Goal: Navigation & Orientation: Find specific page/section

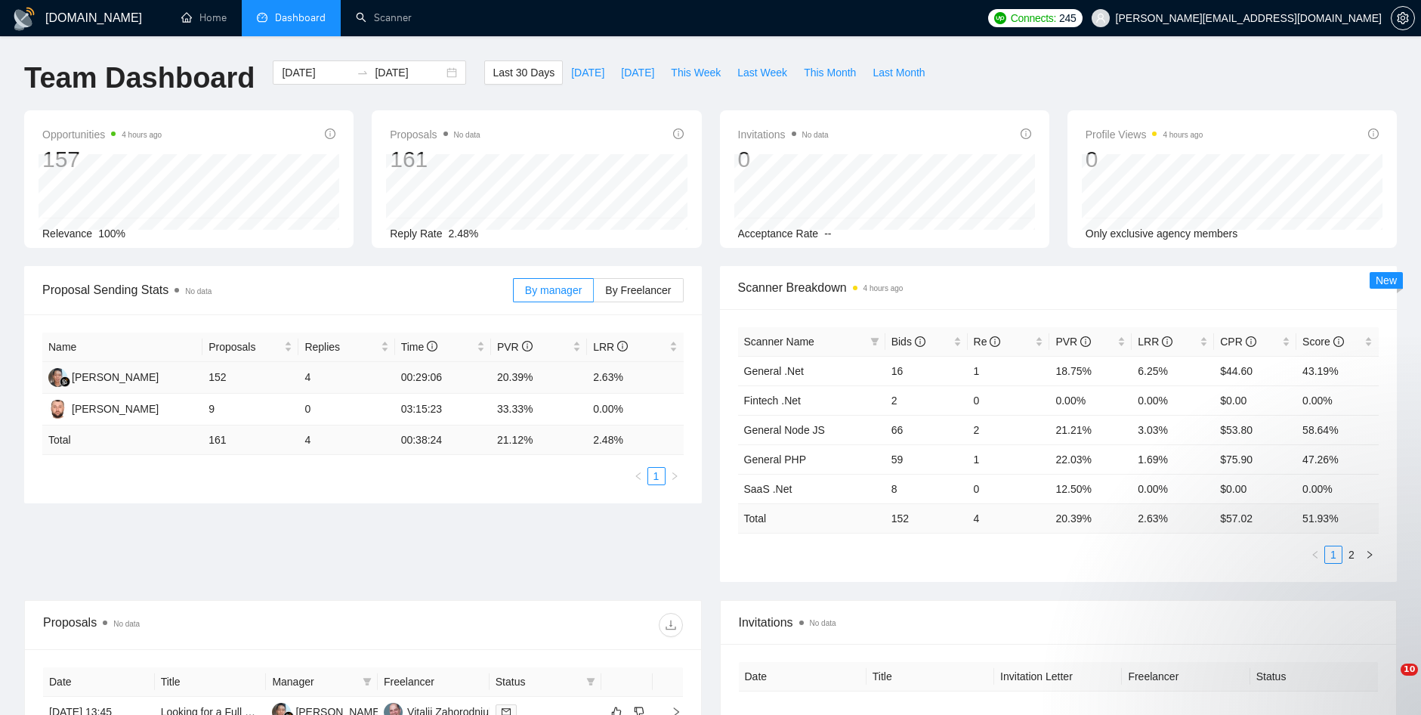
scroll to position [83, 0]
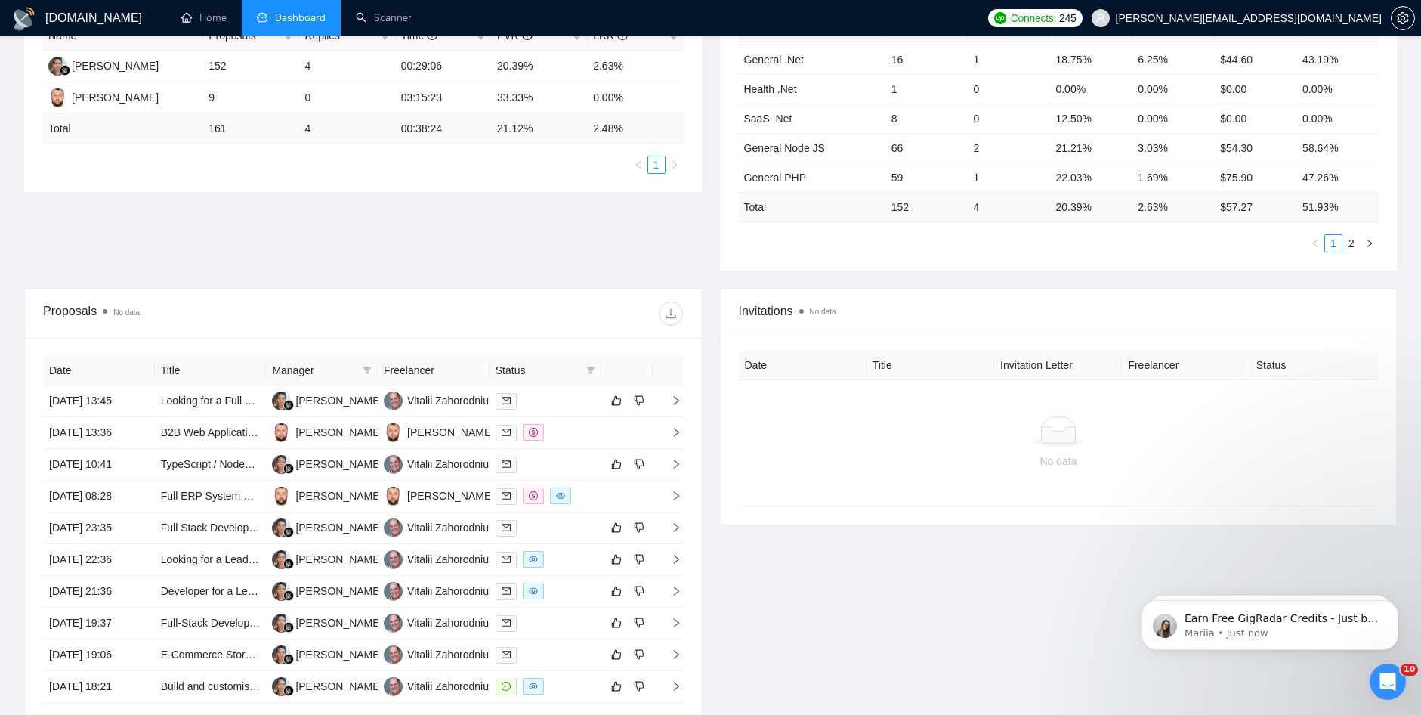
scroll to position [342, 0]
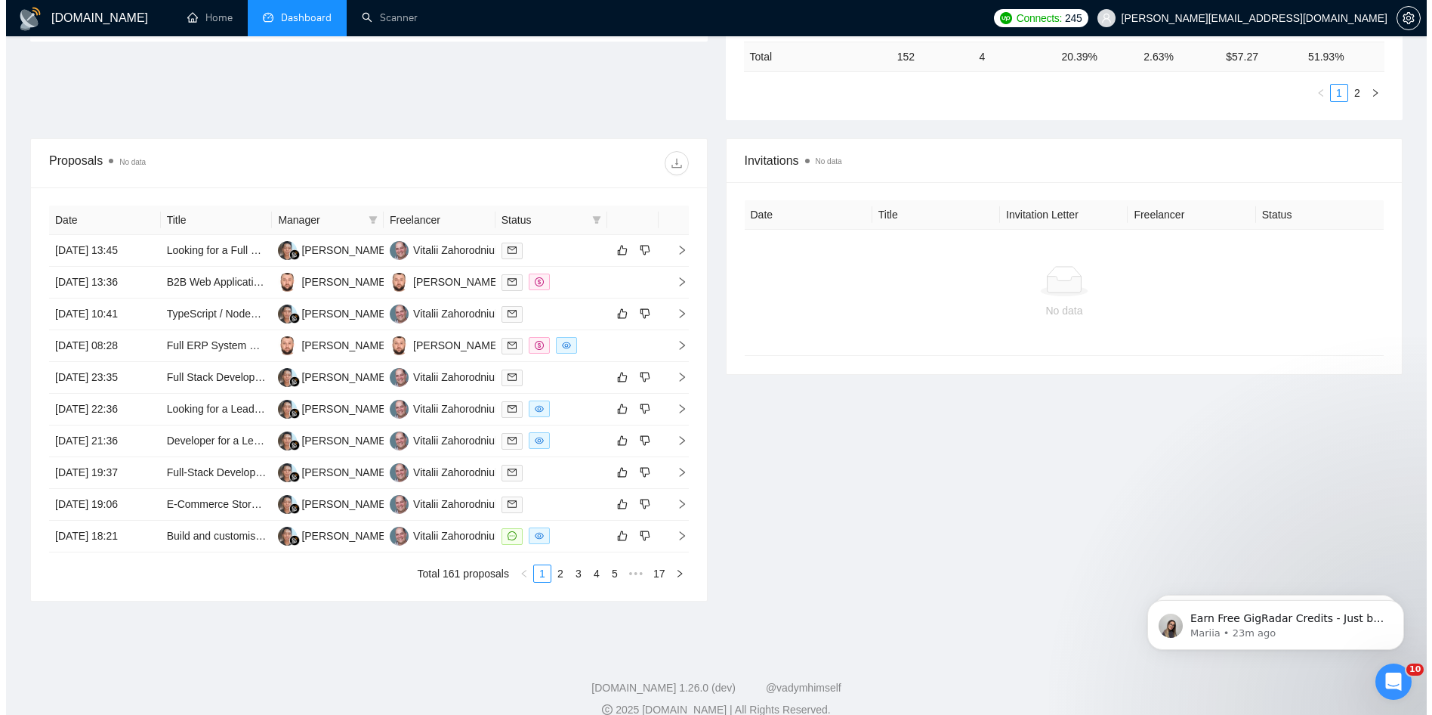
scroll to position [483, 0]
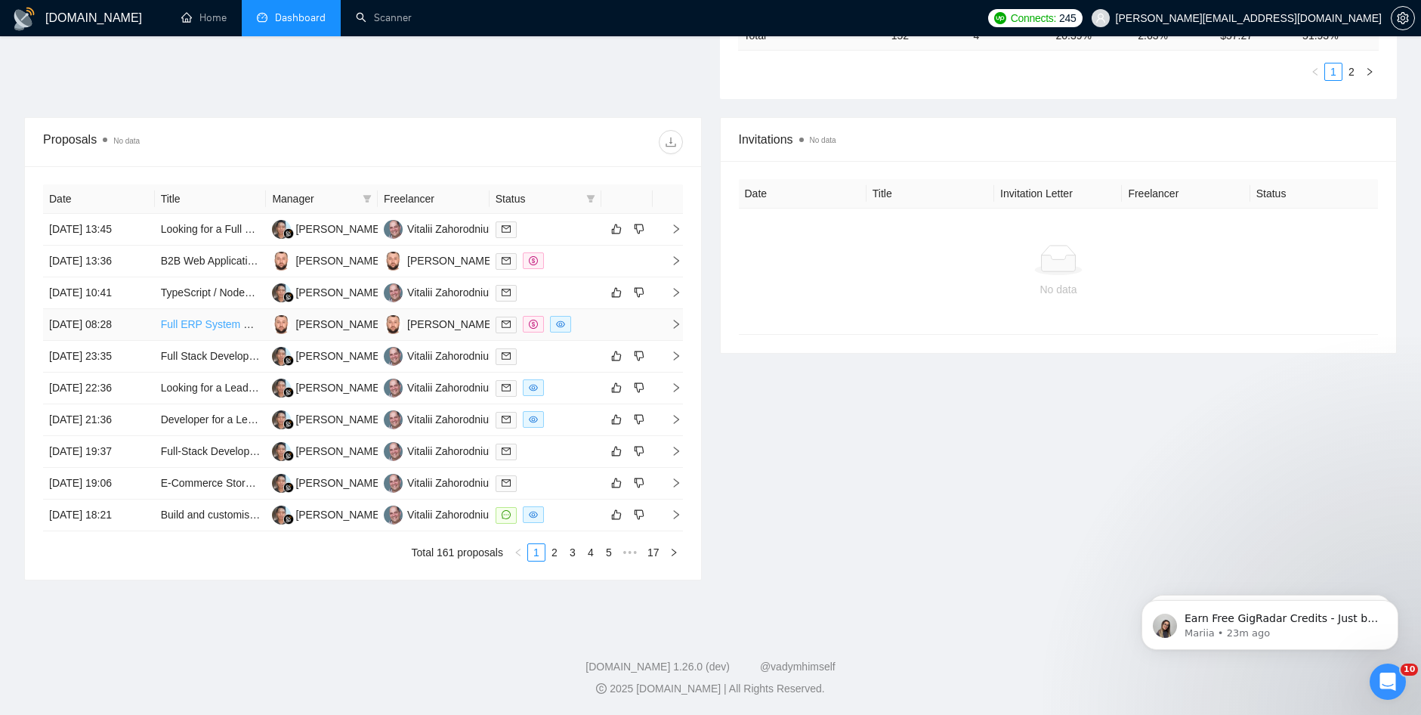
click at [229, 330] on link "Full ERP System Development" at bounding box center [233, 324] width 145 height 12
click at [558, 555] on link "2" at bounding box center [554, 552] width 17 height 17
click at [209, 291] on link "ERP/CRM/TMS + Application (Custom)" at bounding box center [253, 292] width 184 height 12
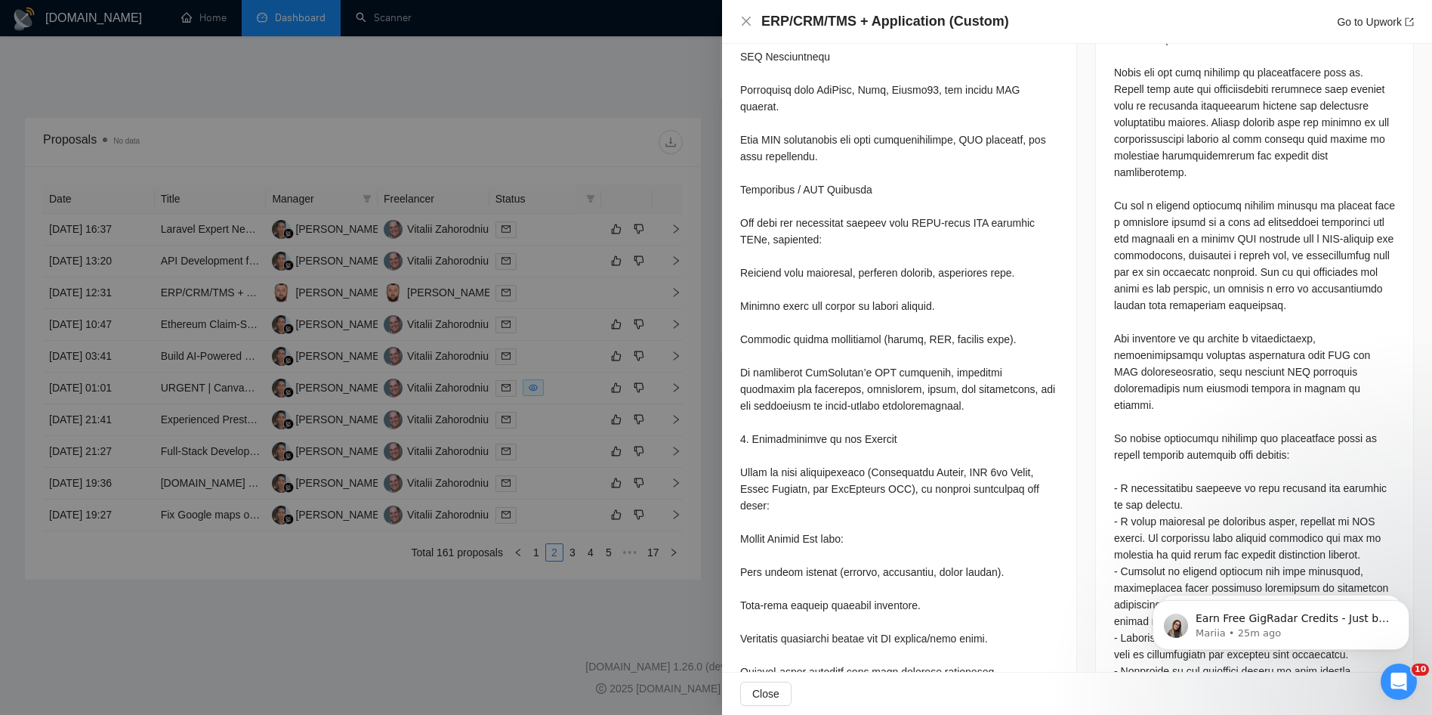
click at [516, 144] on div at bounding box center [716, 357] width 1432 height 715
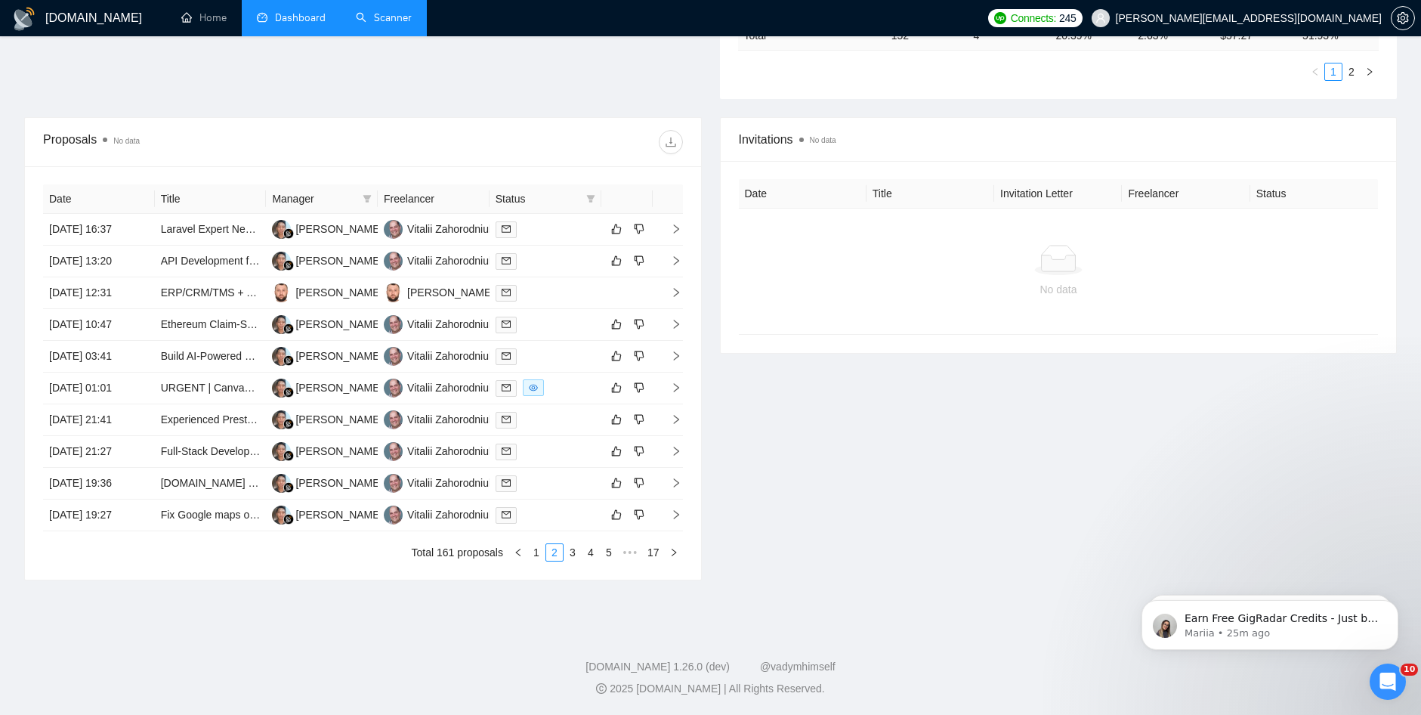
click at [392, 11] on link "Scanner" at bounding box center [384, 17] width 56 height 13
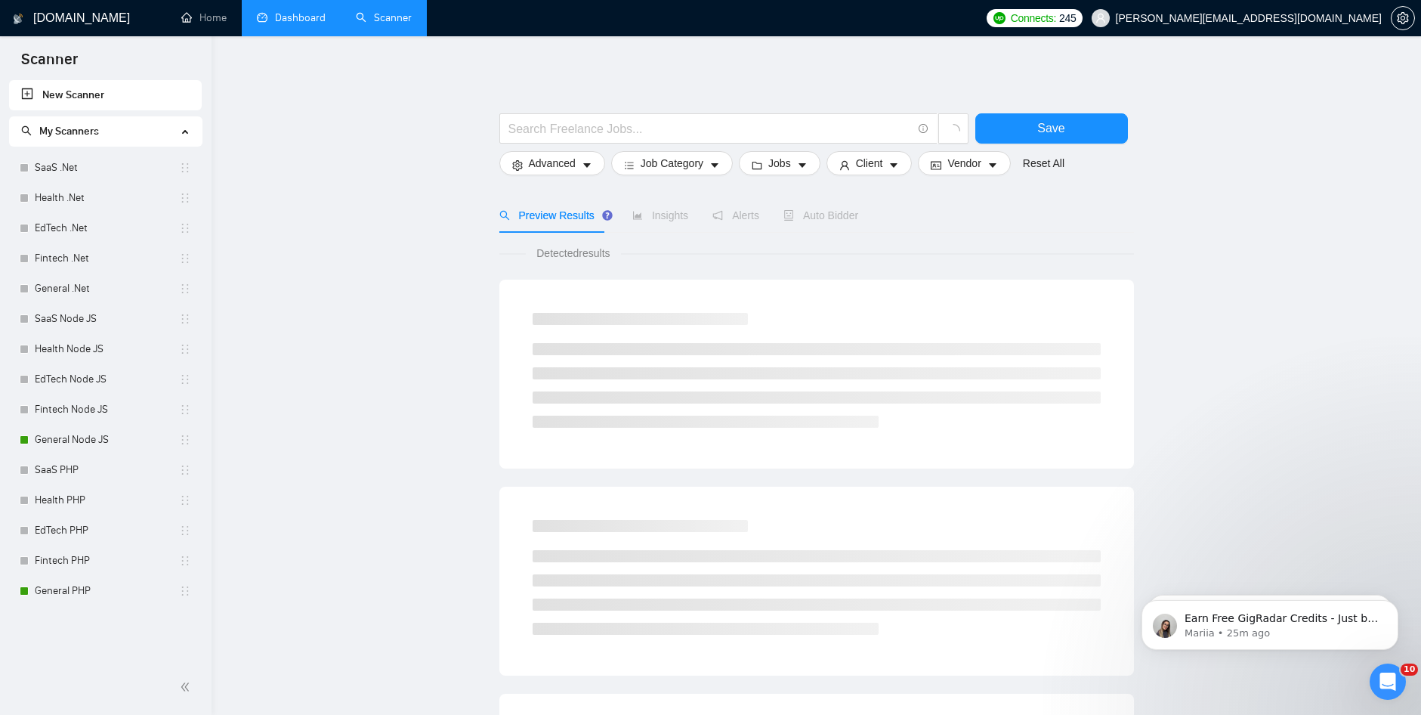
click at [309, 13] on link "Dashboard" at bounding box center [291, 17] width 69 height 13
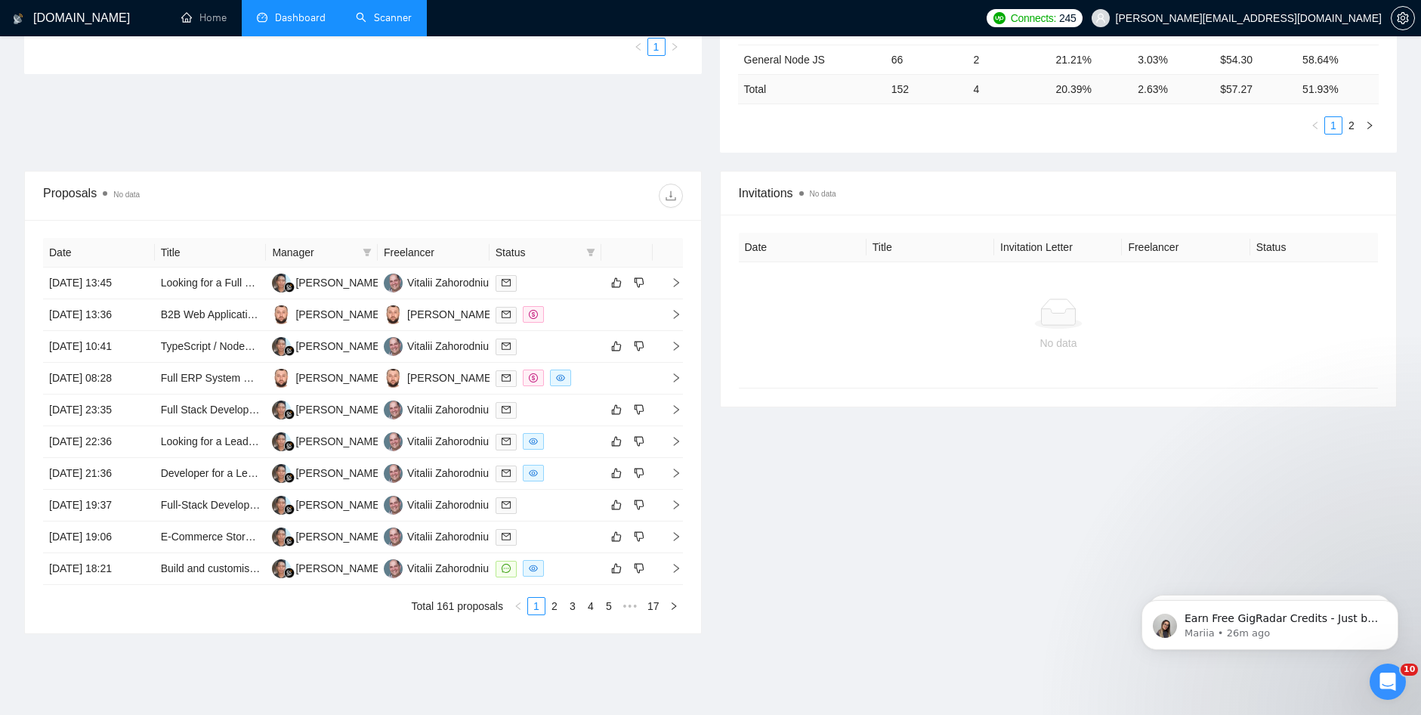
scroll to position [453, 0]
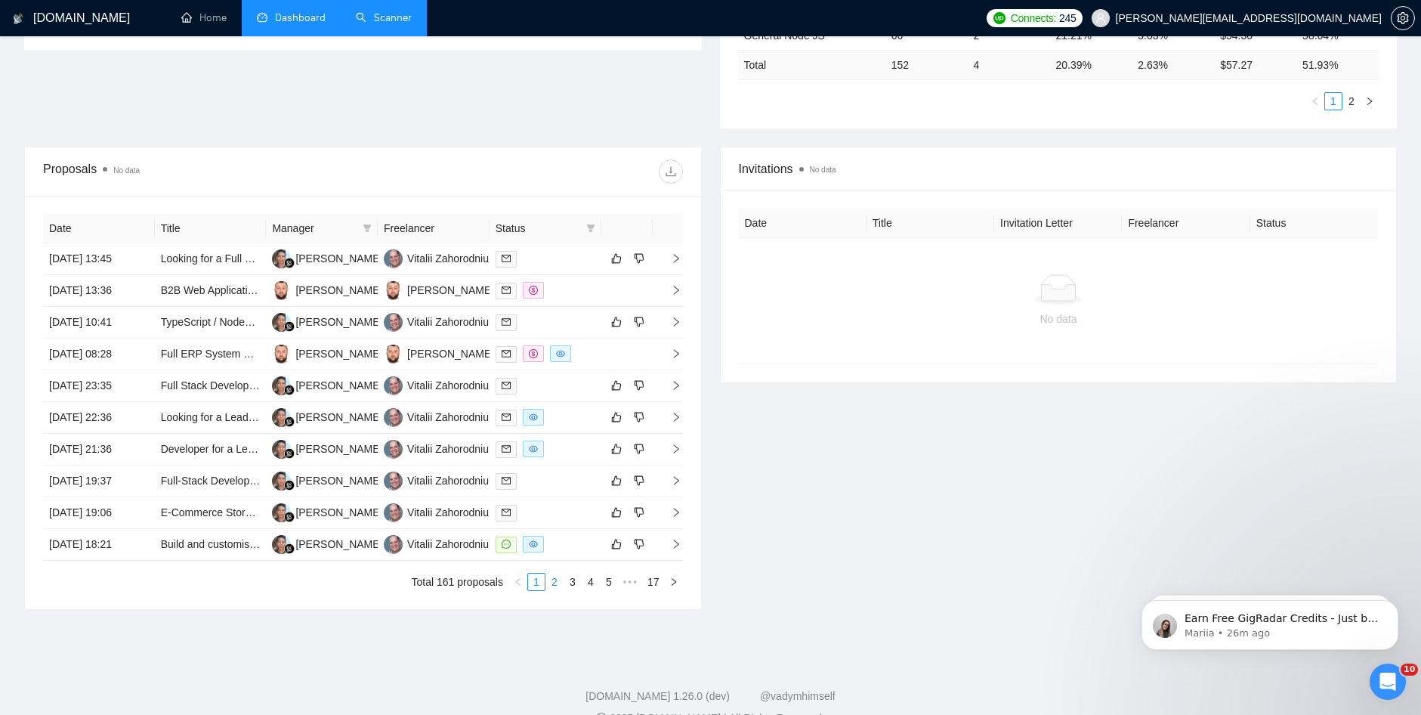
click at [552, 586] on link "2" at bounding box center [554, 581] width 17 height 17
click at [573, 586] on link "3" at bounding box center [572, 581] width 17 height 17
click at [591, 583] on link "4" at bounding box center [591, 581] width 17 height 17
click at [614, 579] on link "6" at bounding box center [609, 581] width 17 height 17
click at [596, 584] on link "7" at bounding box center [591, 581] width 17 height 17
